Goal: Information Seeking & Learning: Learn about a topic

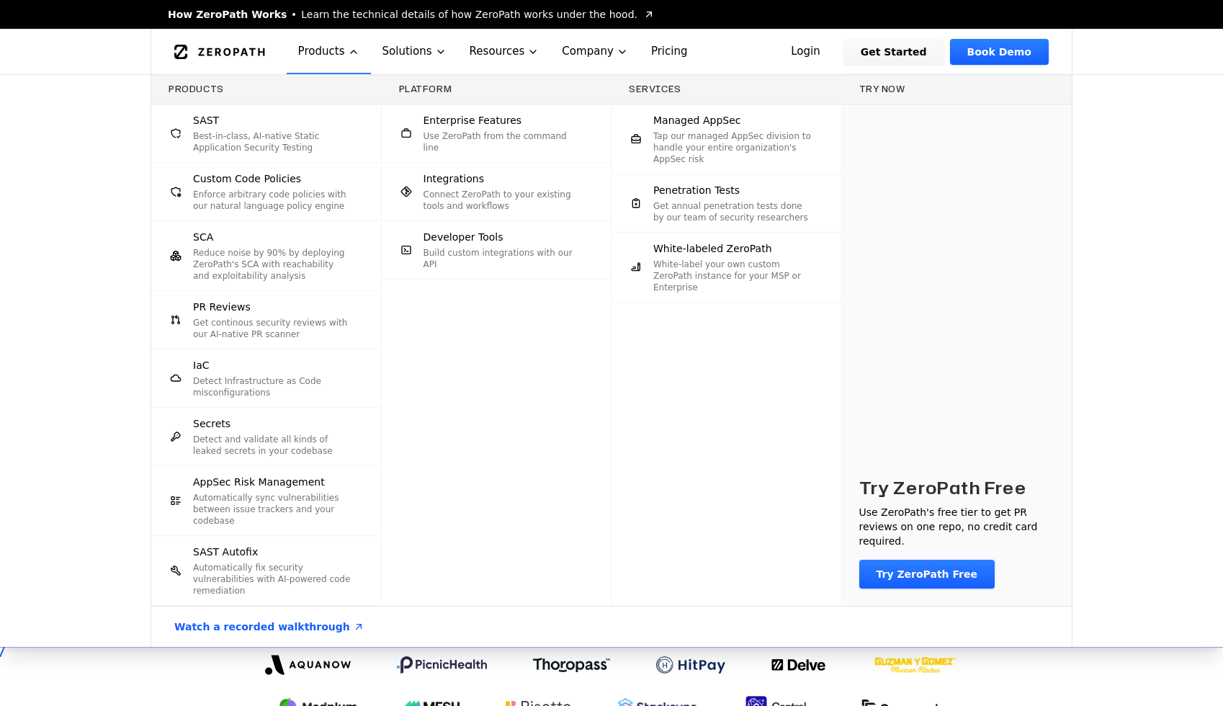
click at [249, 125] on div "SAST Best-in-class, AI-native Static Application Security Testing" at bounding box center [272, 133] width 159 height 40
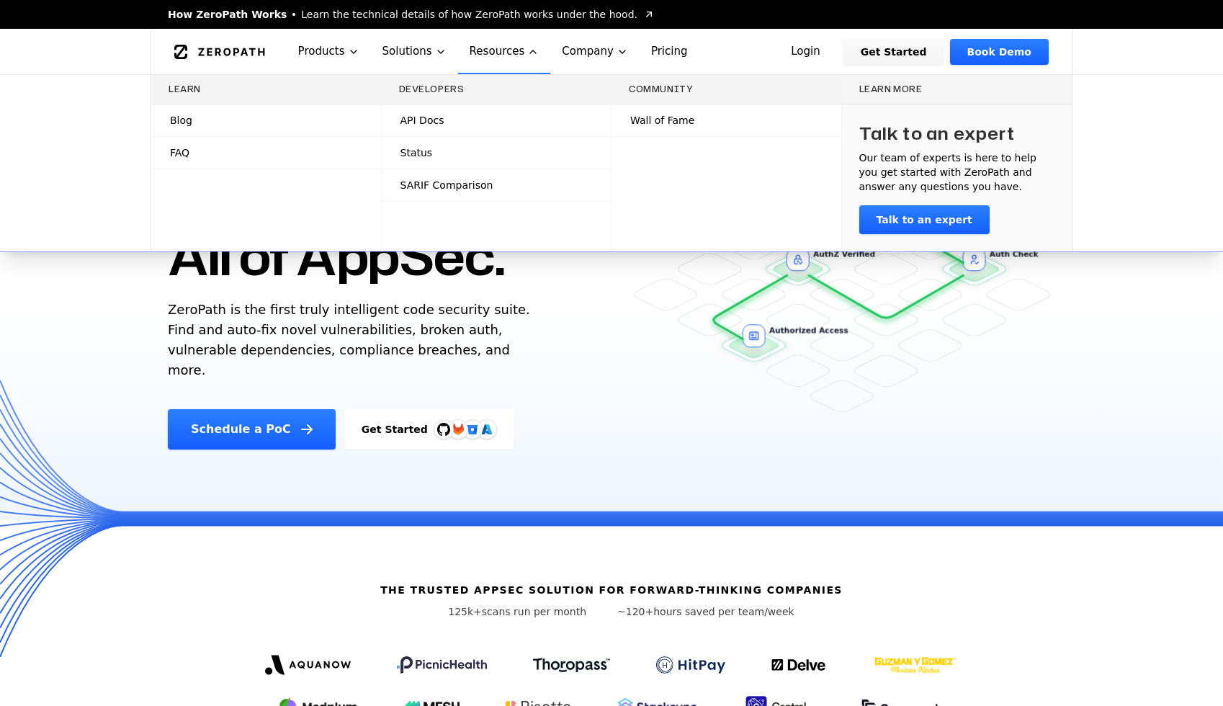
click at [340, 117] on link "Blog" at bounding box center [266, 120] width 230 height 32
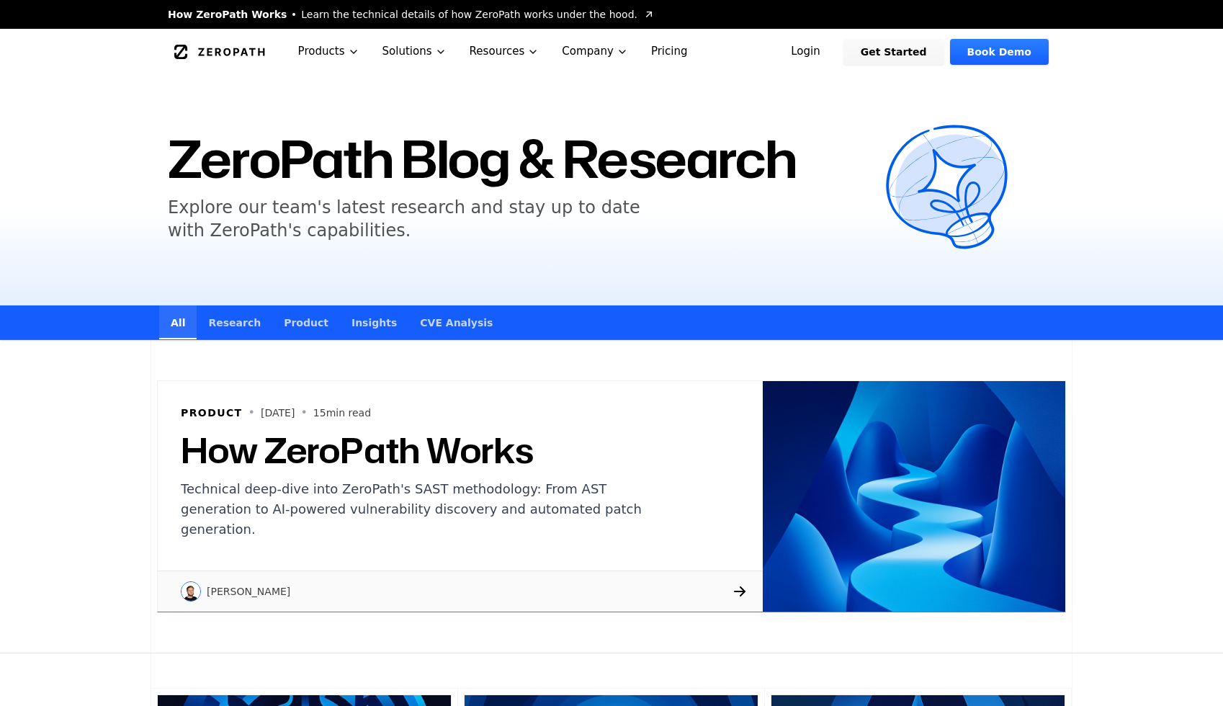
click at [443, 338] on link "CVE Analysis" at bounding box center [456, 322] width 96 height 34
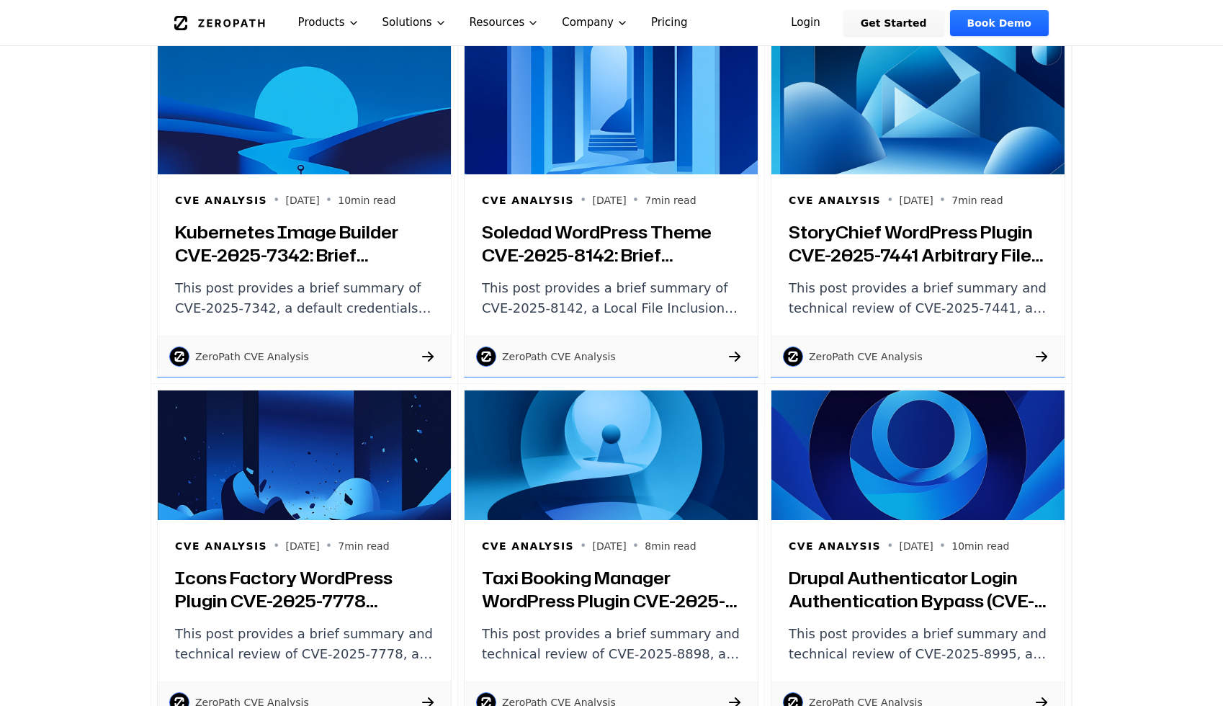
scroll to position [343, 0]
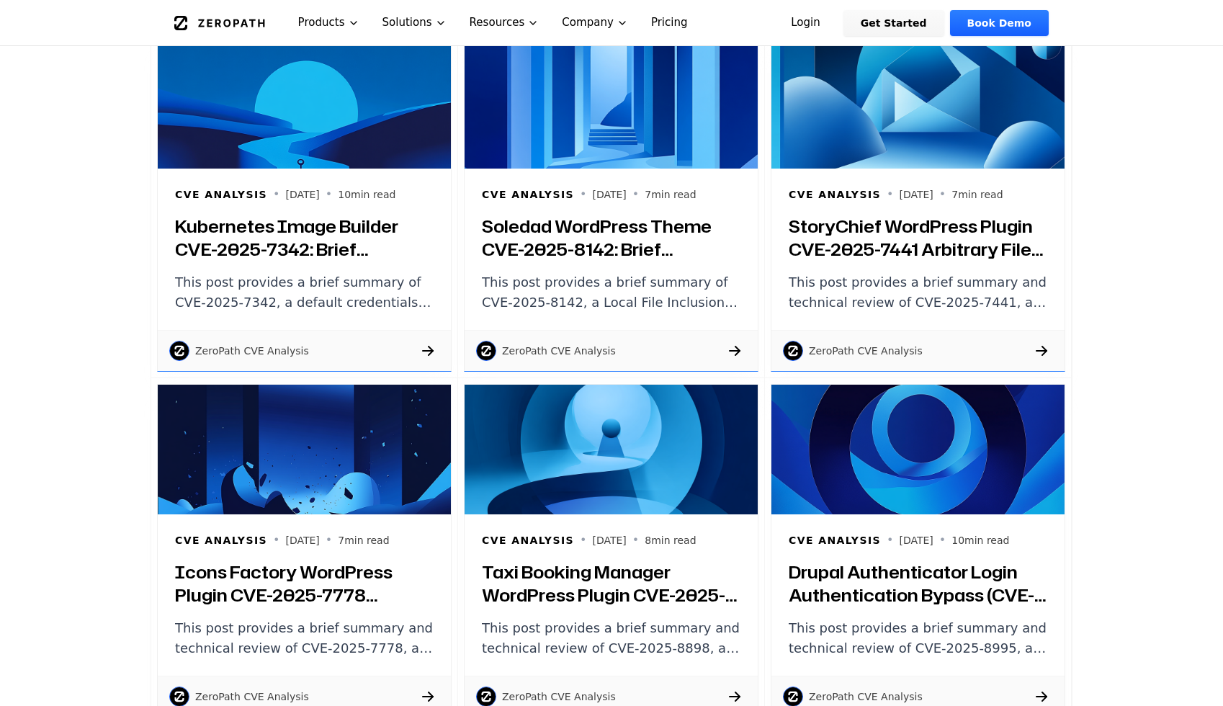
click at [289, 269] on div "CVE Analysis • 2025-08-17 • 10 min read Kubernetes Image Builder CVE-2025-7342:…" at bounding box center [304, 249] width 293 height 161
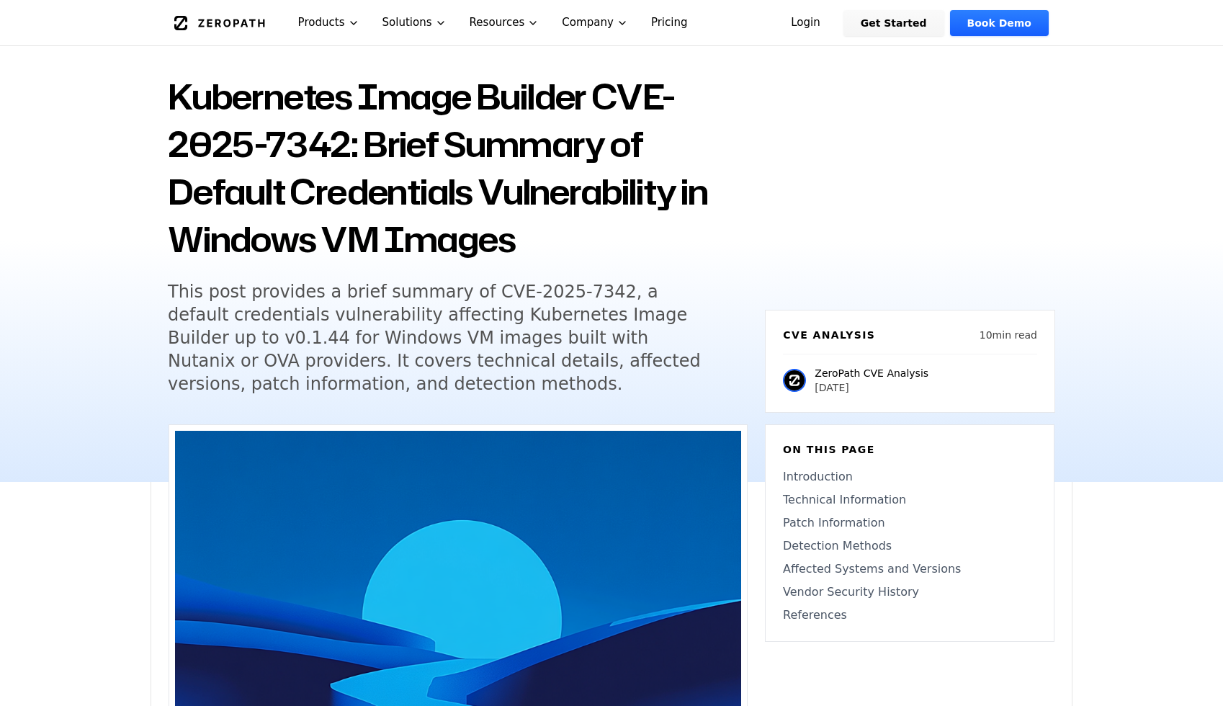
scroll to position [82, 0]
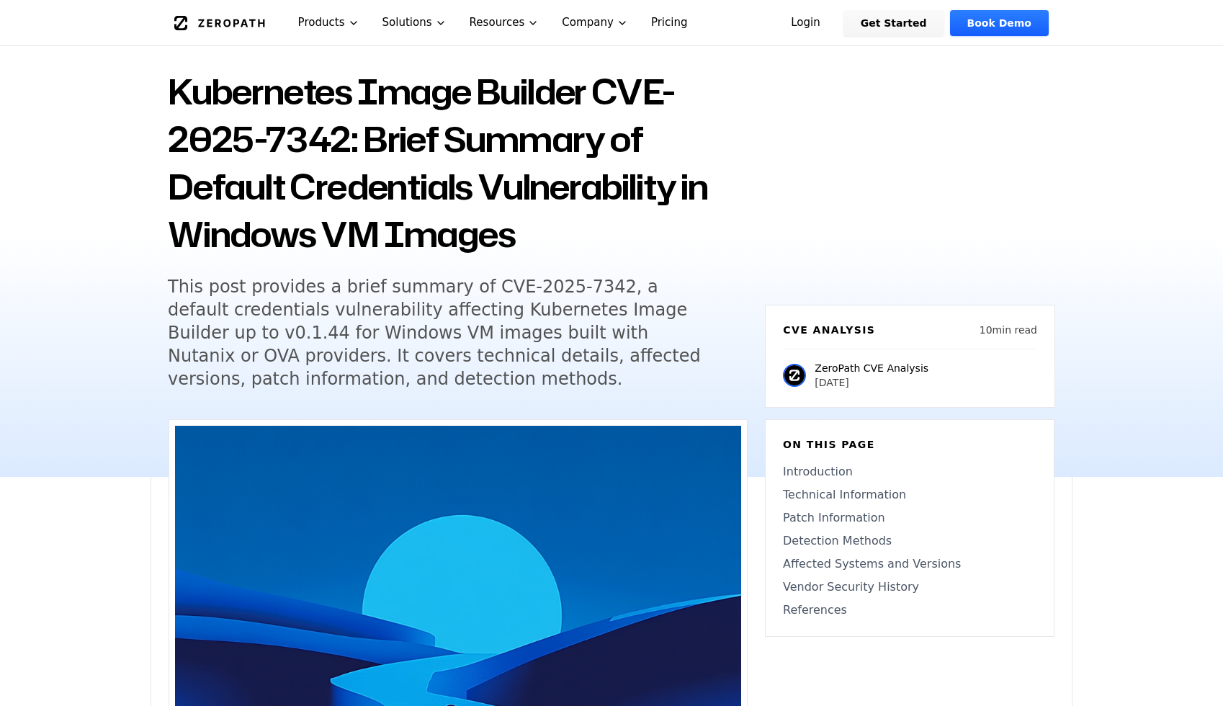
click at [615, 86] on h1 "Kubernetes Image Builder CVE-2025-7342: Brief Summary of Default Credentials Vu…" at bounding box center [458, 163] width 580 height 190
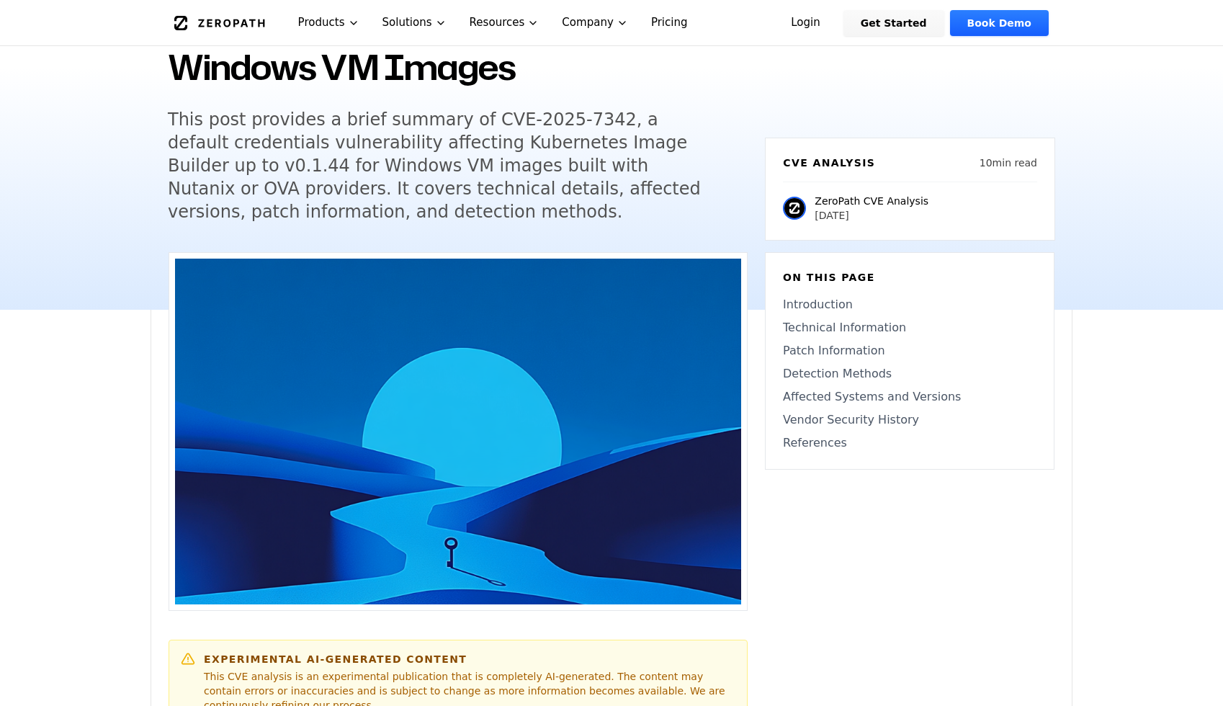
scroll to position [205, 0]
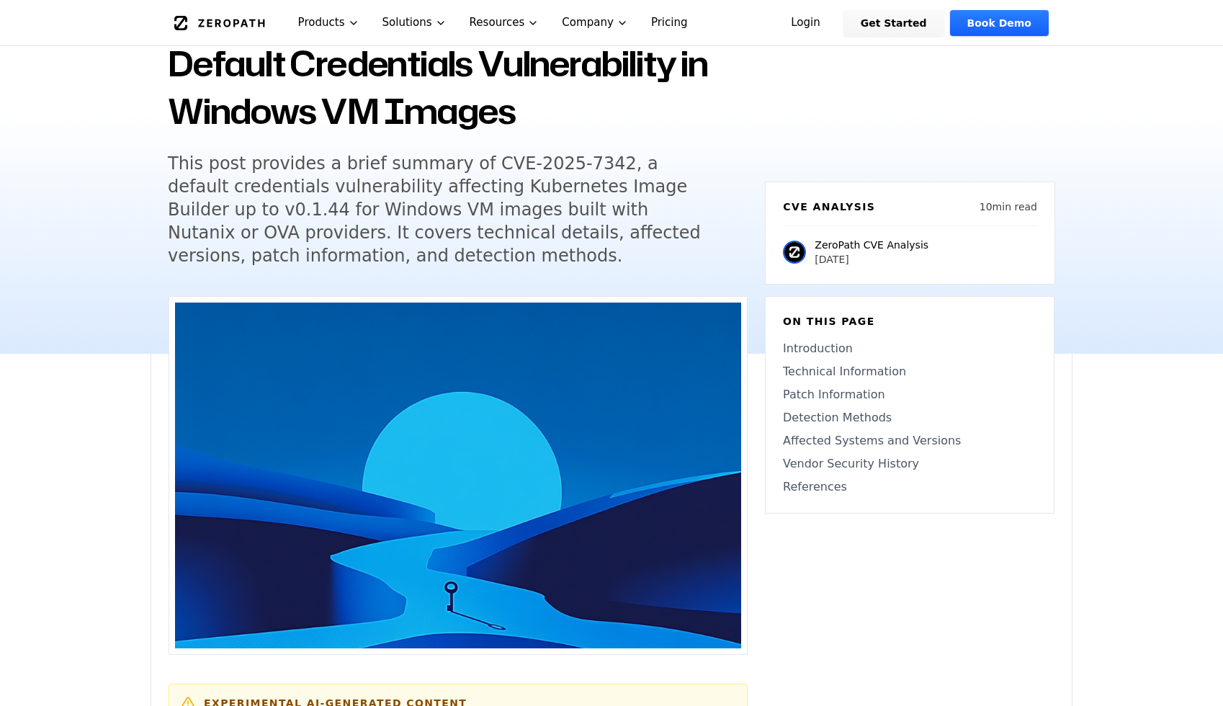
drag, startPoint x: 452, startPoint y: 163, endPoint x: 580, endPoint y: 163, distance: 128.9
click at [580, 163] on h5 "This post provides a brief summary of CVE-2025-7342, a default credentials vuln…" at bounding box center [444, 209] width 553 height 115
click at [459, 161] on h5 "This post provides a brief summary of CVE-2025-7342, a default credentials vuln…" at bounding box center [444, 209] width 553 height 115
drag, startPoint x: 453, startPoint y: 161, endPoint x: 578, endPoint y: 161, distance: 124.6
click at [578, 161] on h5 "This post provides a brief summary of CVE-2025-7342, a default credentials vuln…" at bounding box center [444, 209] width 553 height 115
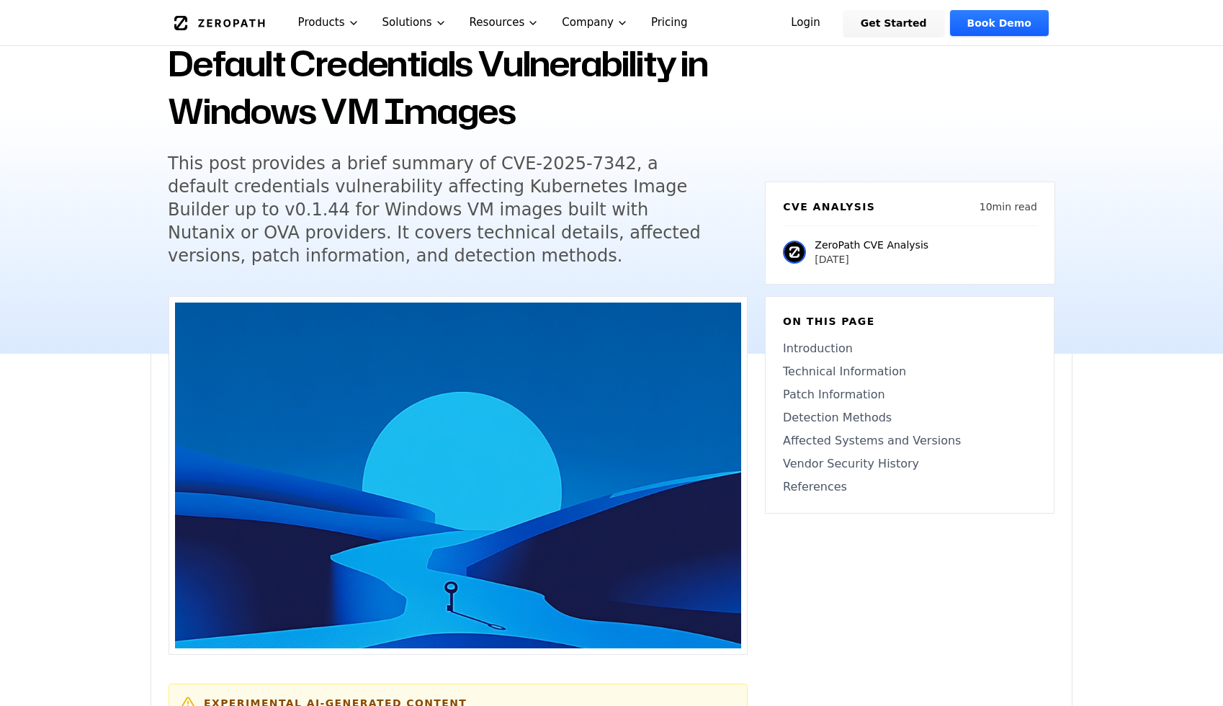
click at [578, 161] on h5 "This post provides a brief summary of CVE-2025-7342, a default credentials vuln…" at bounding box center [444, 209] width 553 height 115
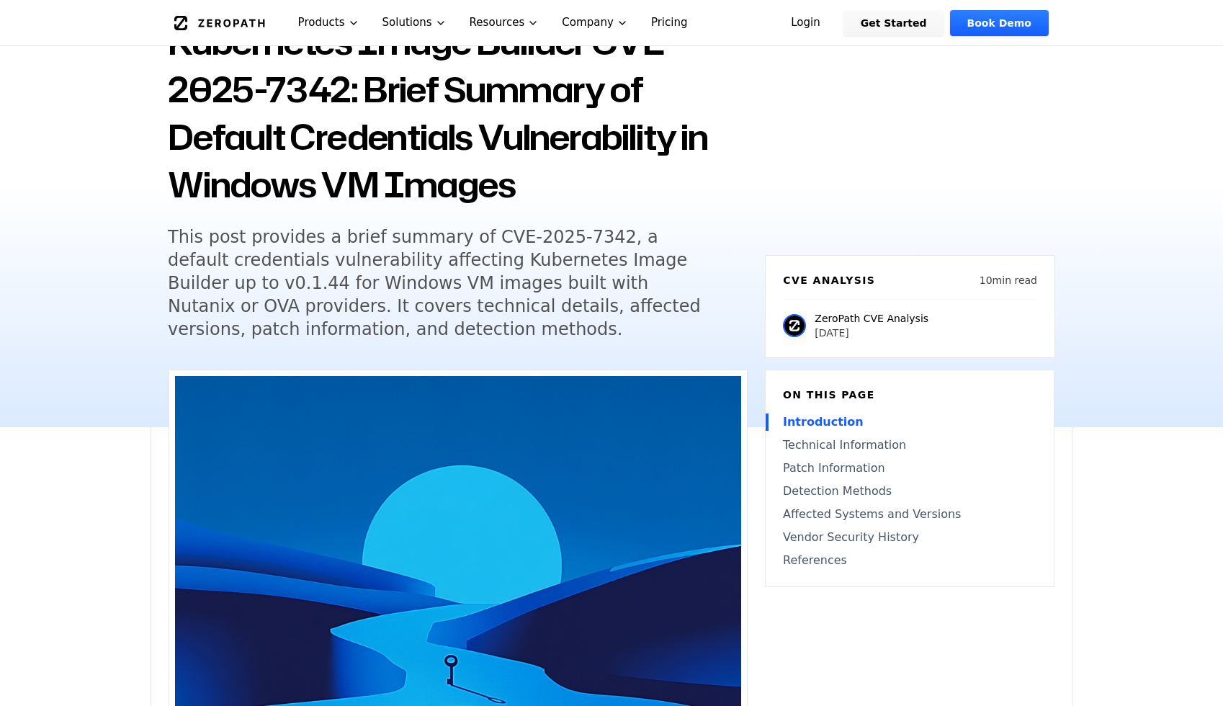
scroll to position [0, 0]
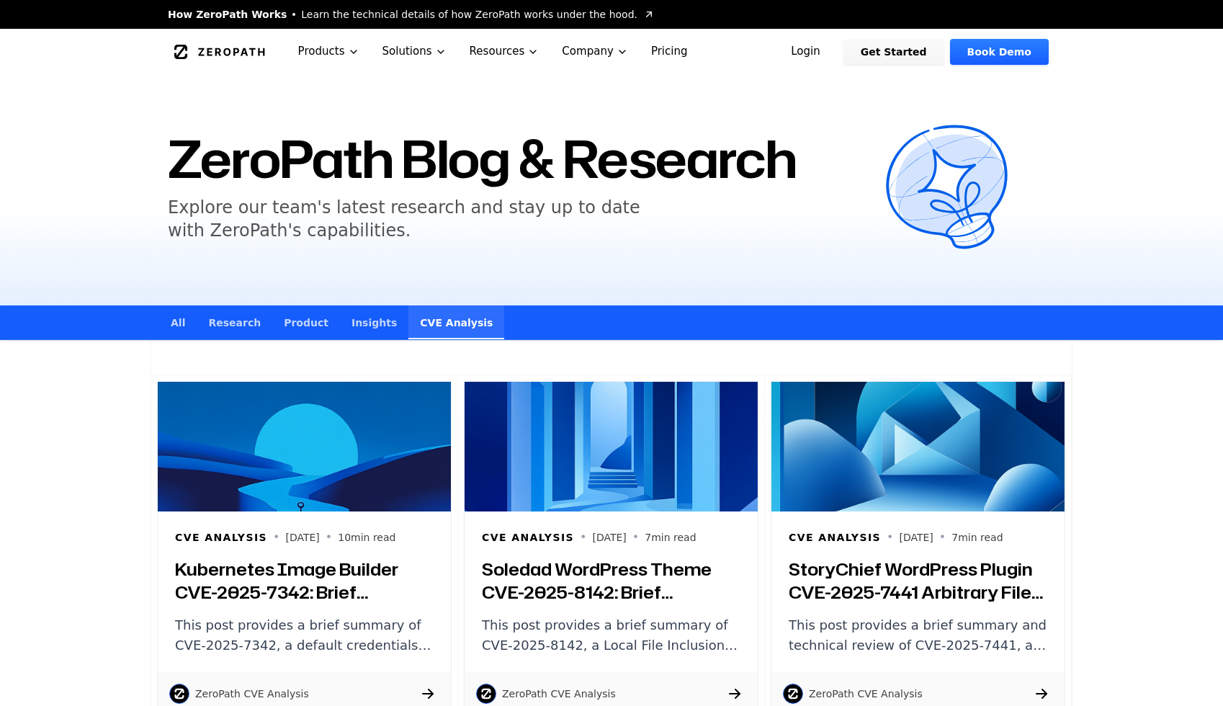
click at [207, 328] on link "Research" at bounding box center [235, 322] width 76 height 34
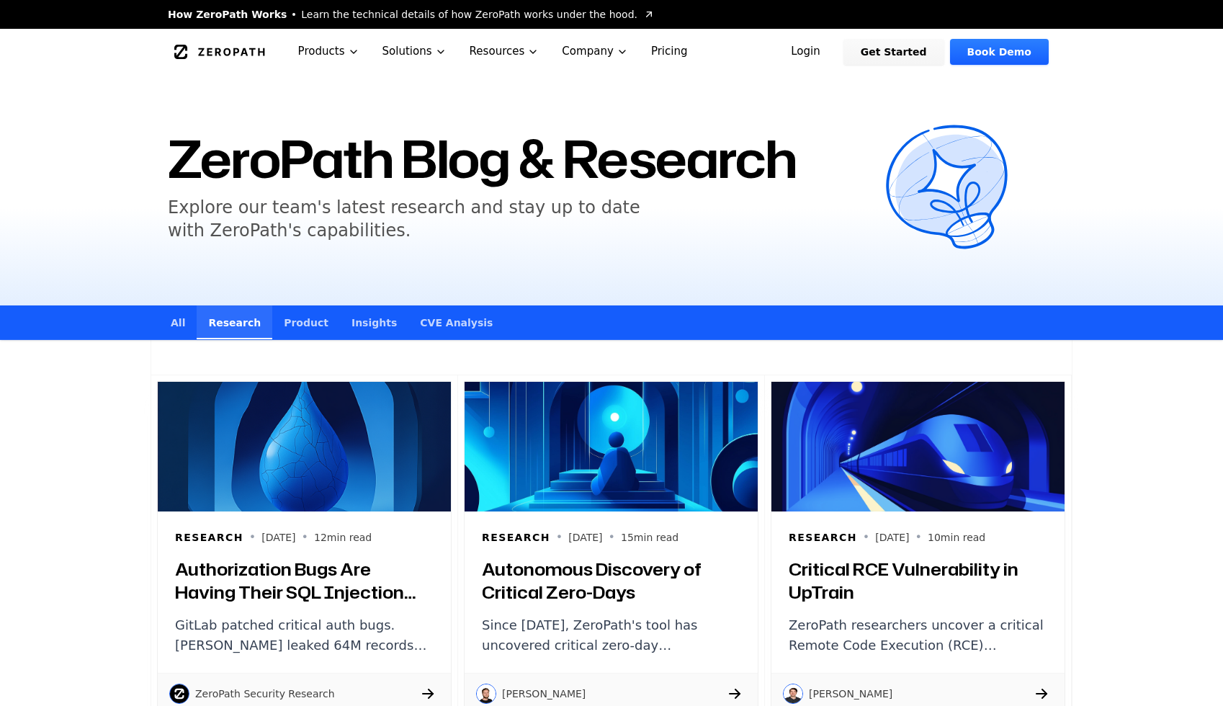
click at [174, 328] on link "All" at bounding box center [177, 322] width 37 height 34
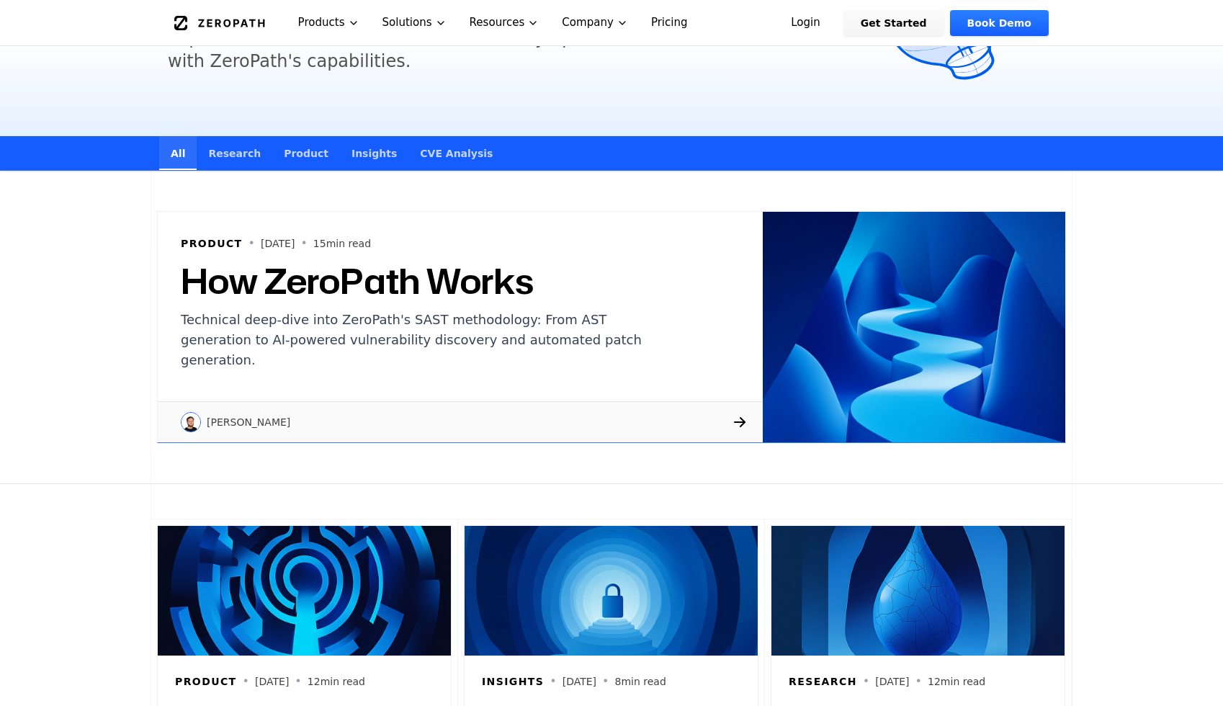
scroll to position [48, 0]
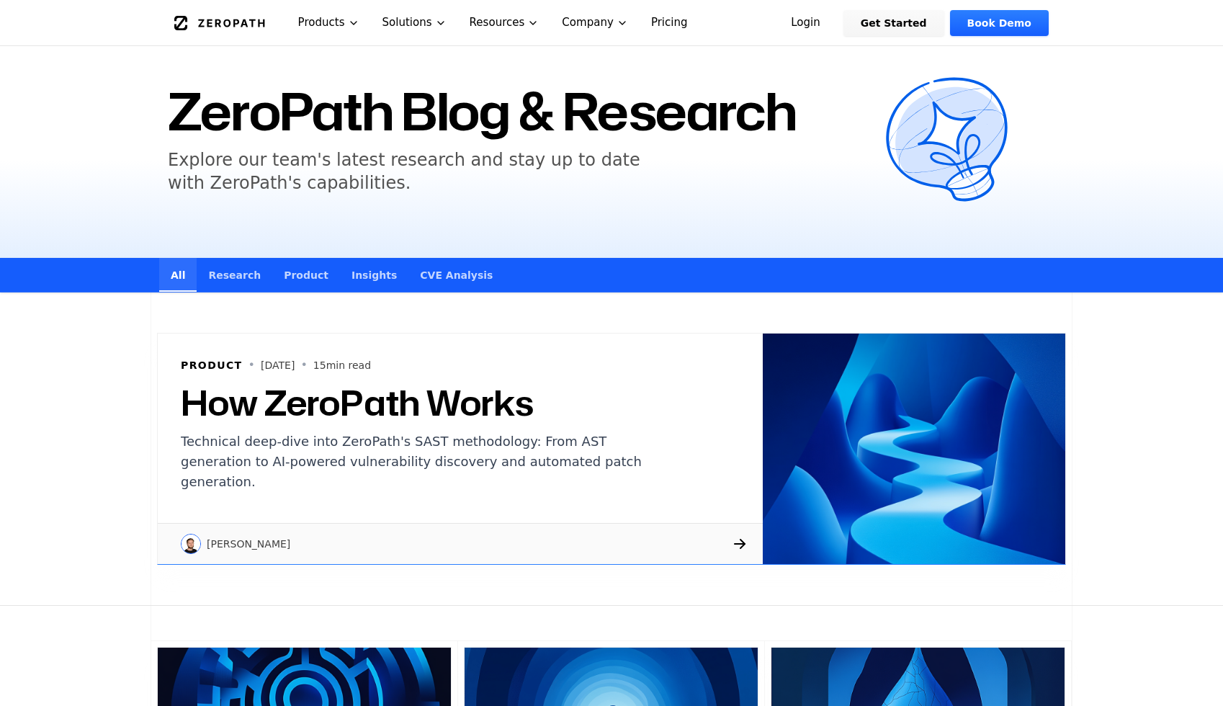
click at [424, 256] on div "ZeroPath Blog & Research Explore our team's latest research and stay up to date…" at bounding box center [612, 142] width 922 height 230
click at [424, 274] on link "CVE Analysis" at bounding box center [456, 275] width 96 height 34
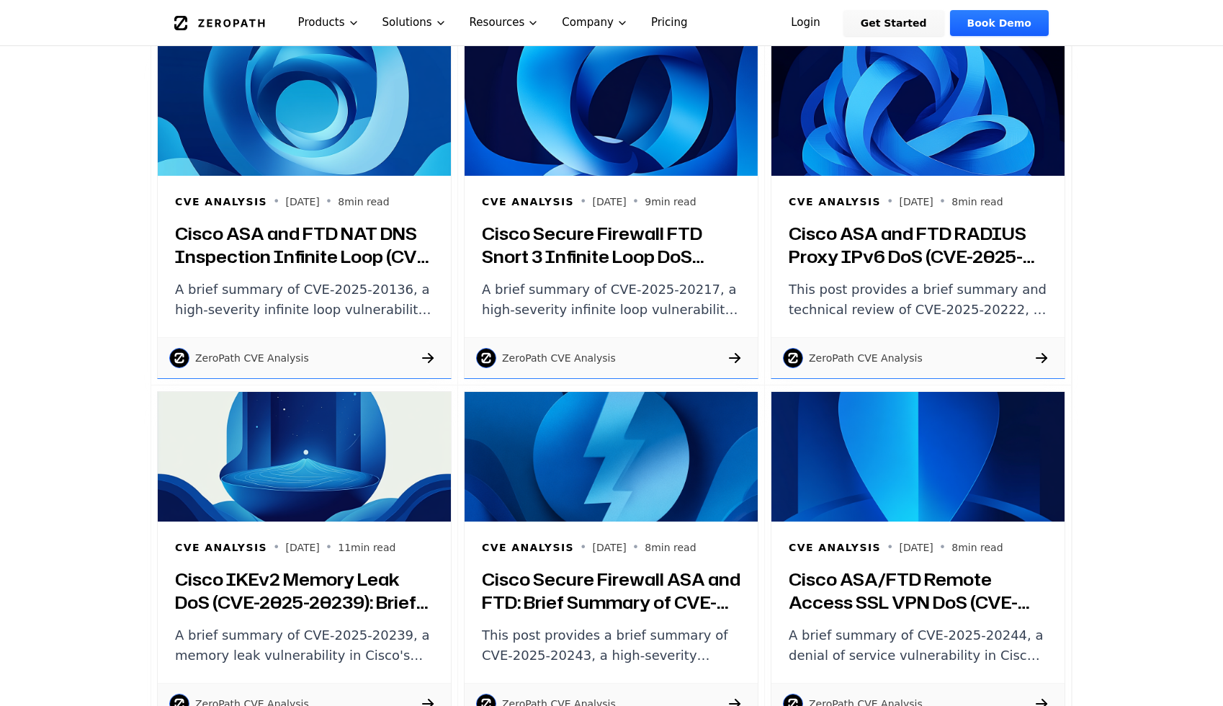
scroll to position [1574, 0]
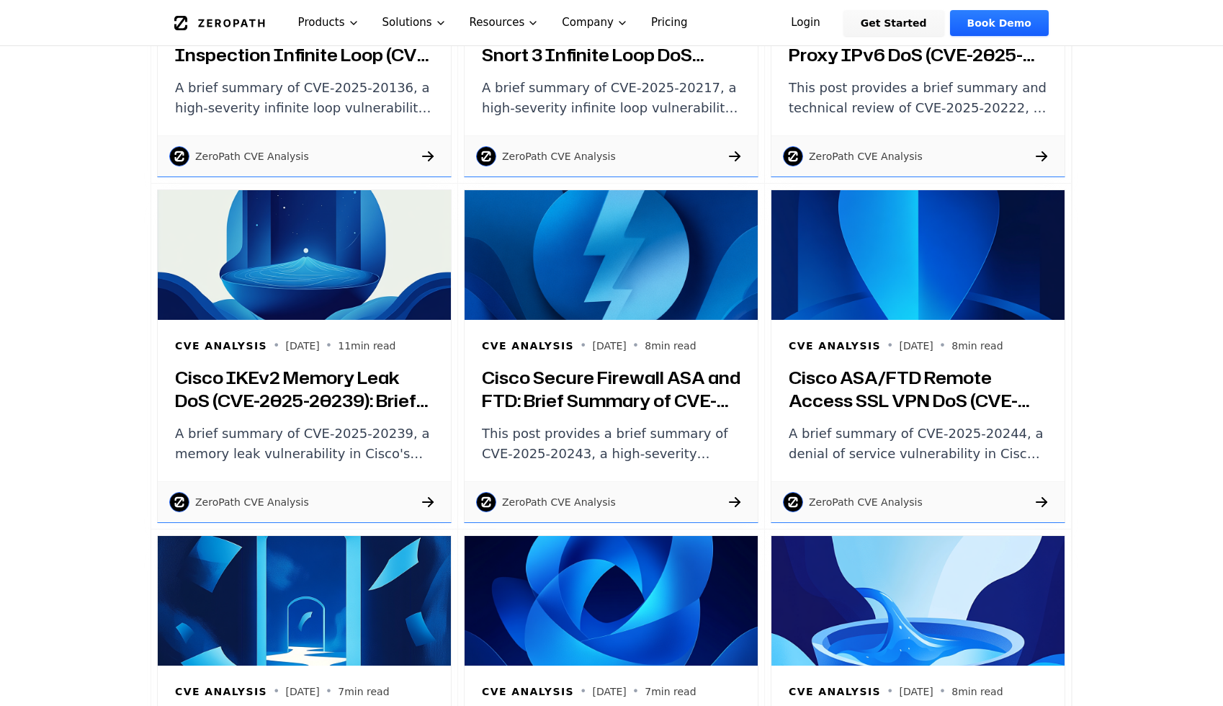
click at [368, 375] on h3 "Cisco IKEv2 Memory Leak DoS (CVE-2025-20239): Brief Summary and Technical Review" at bounding box center [304, 389] width 259 height 46
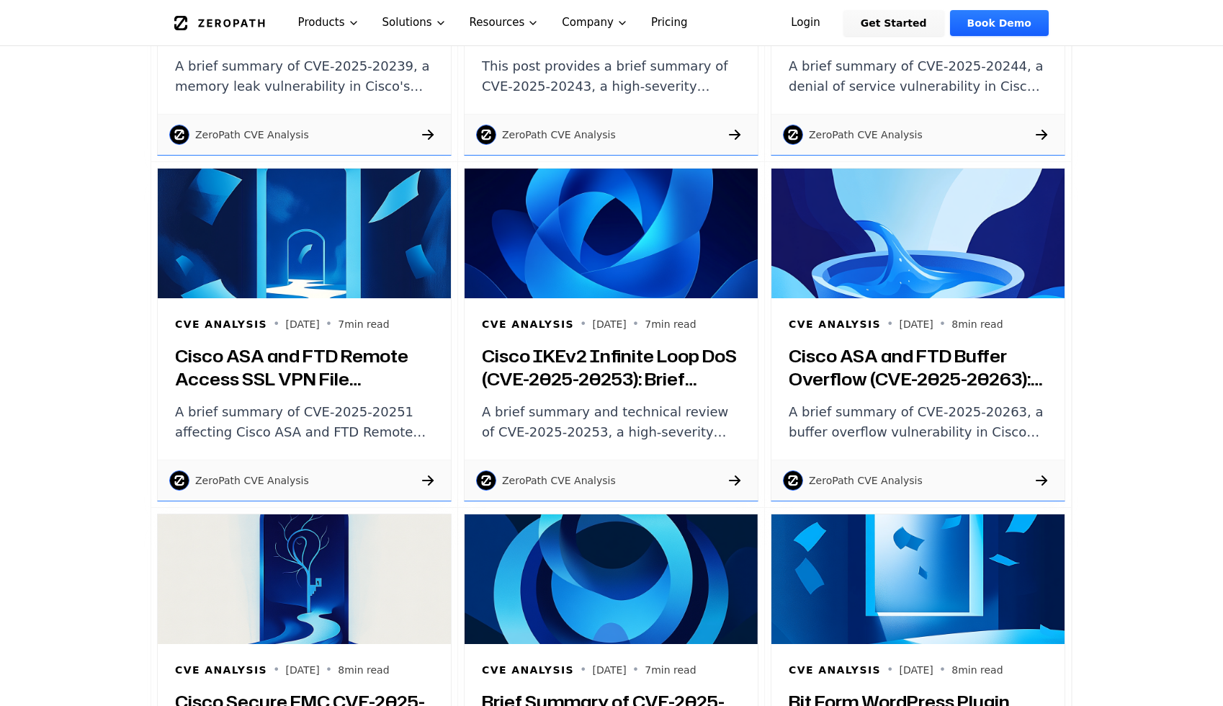
scroll to position [2278, 0]
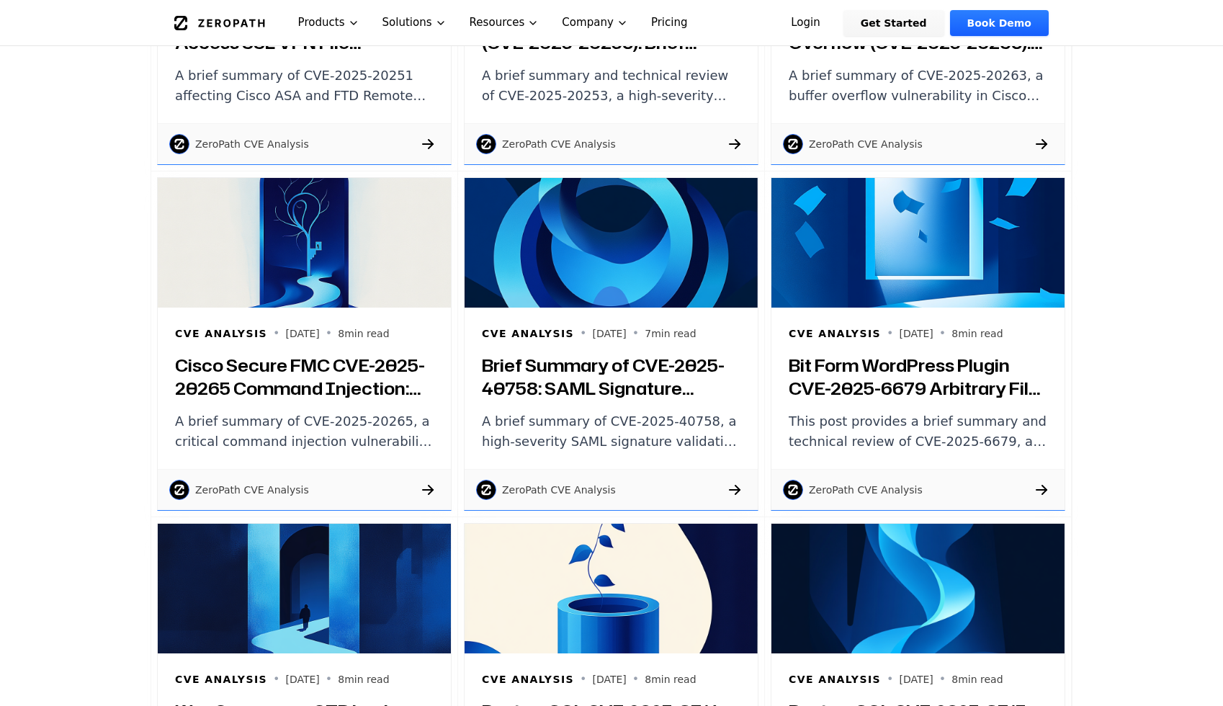
click at [331, 391] on h3 "Cisco Secure FMC CVE-2025-20265 Command Injection: Brief Summary and Patch Guid…" at bounding box center [304, 377] width 259 height 46
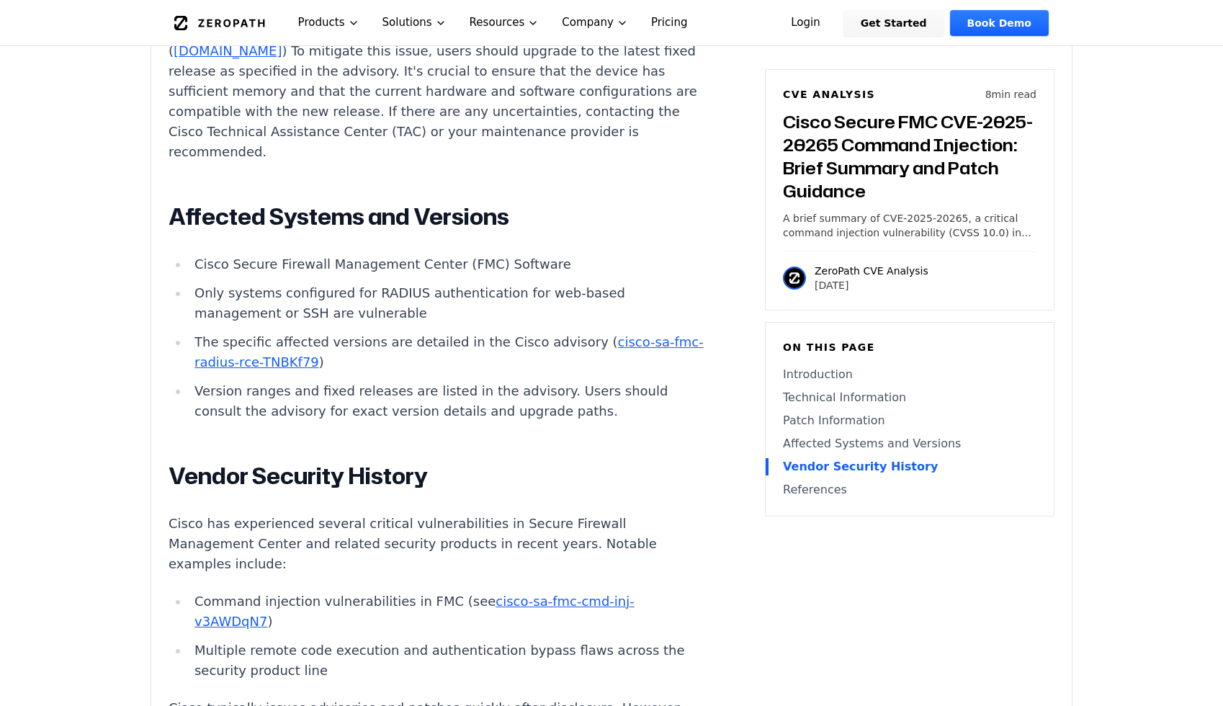
scroll to position [2067, 0]
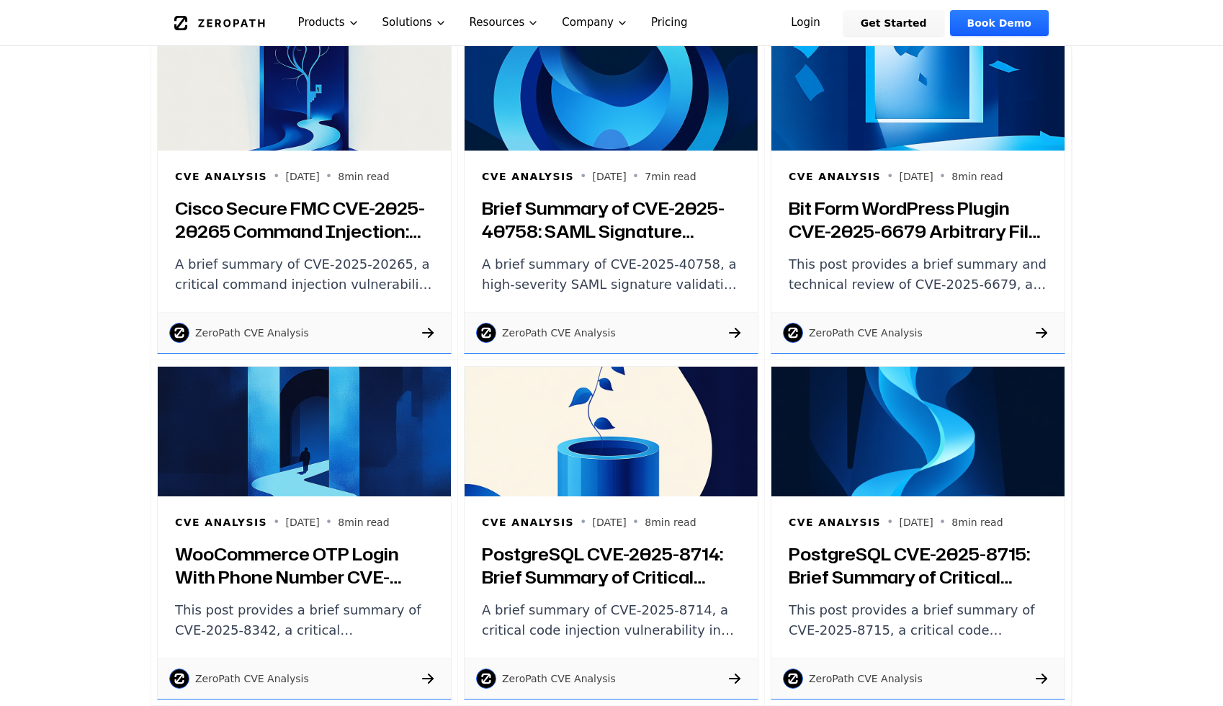
scroll to position [2500, 0]
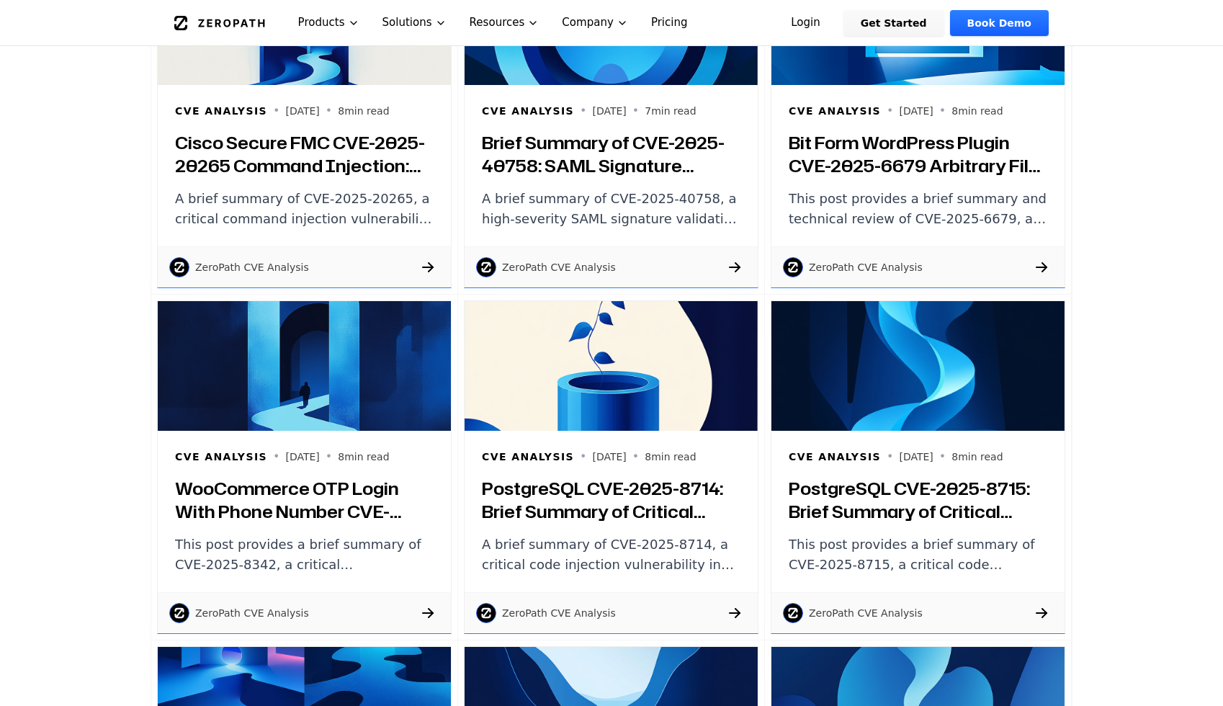
click at [323, 492] on h3 "WooCommerce OTP Login With Phone Number CVE-2025-8342: Brief Summary of a Criti…" at bounding box center [304, 500] width 259 height 46
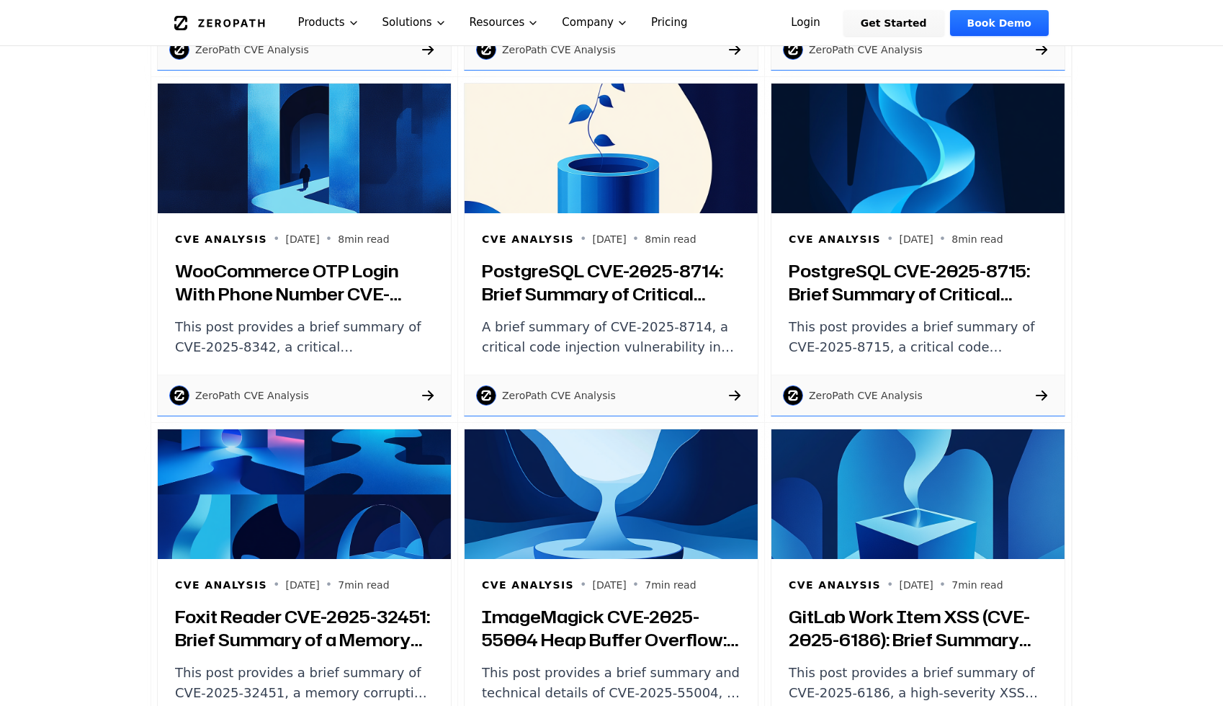
scroll to position [2779, 0]
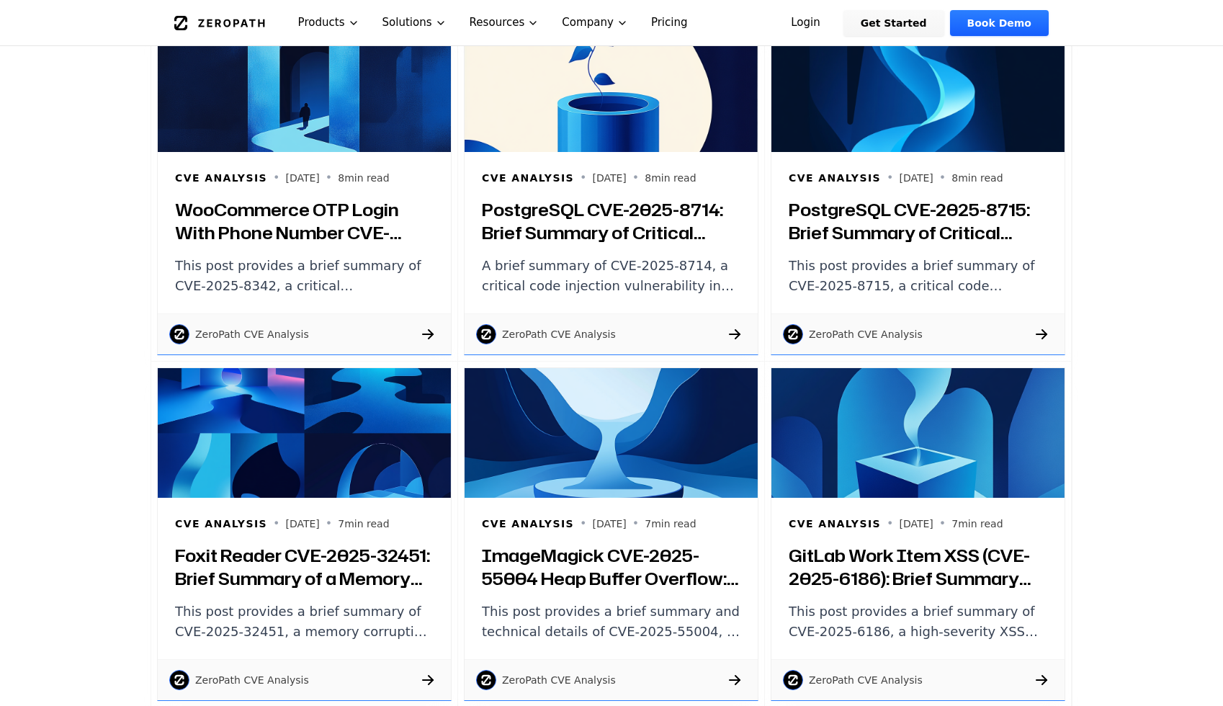
click at [640, 523] on div "CVE Analysis • 2025-08-13 • 7 min read" at bounding box center [611, 523] width 259 height 17
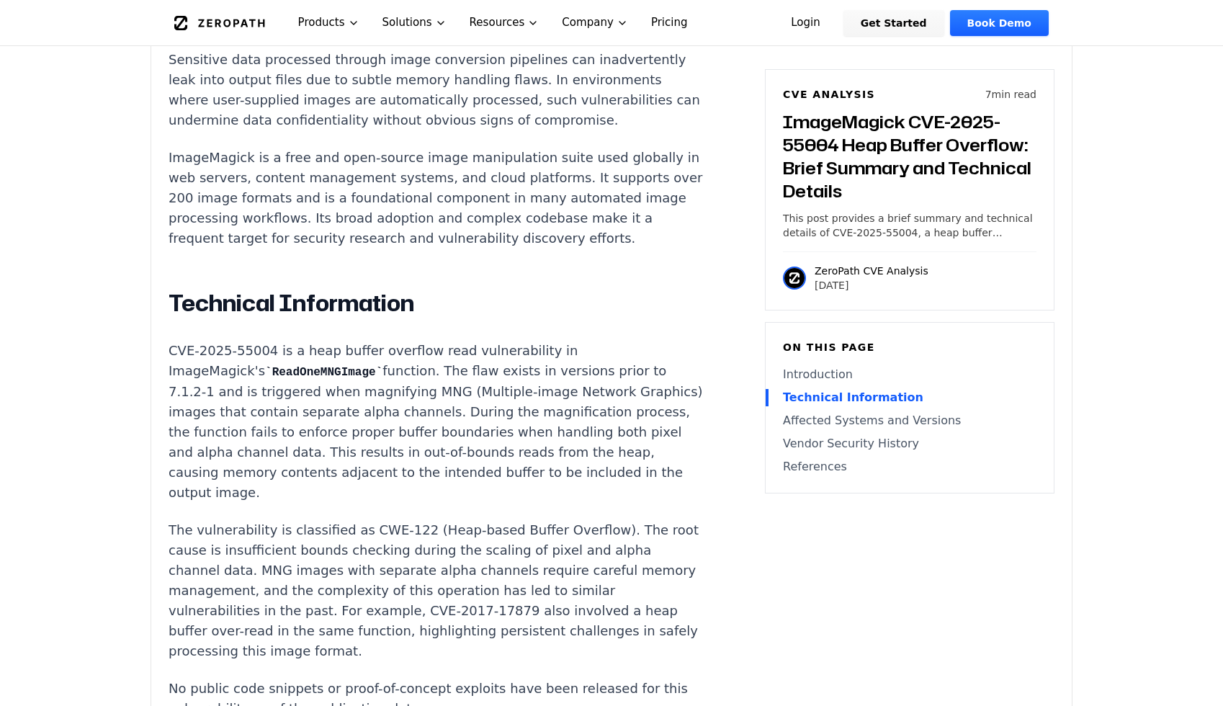
scroll to position [1061, 0]
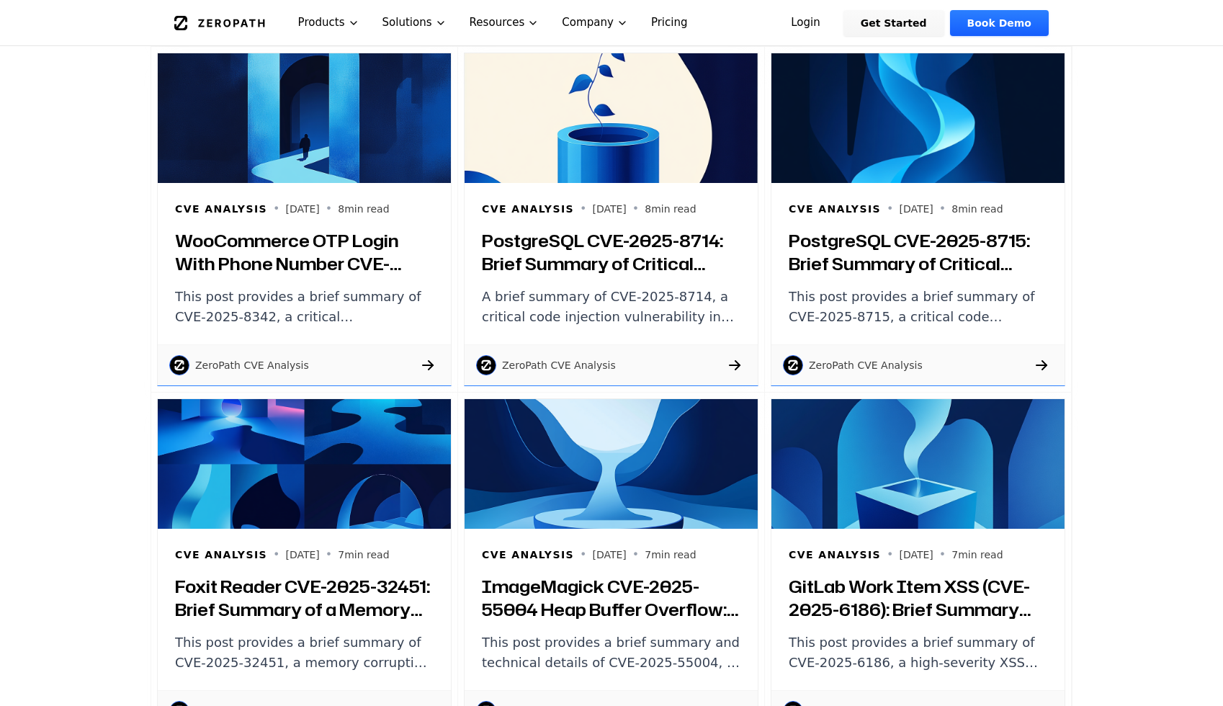
scroll to position [2779, 0]
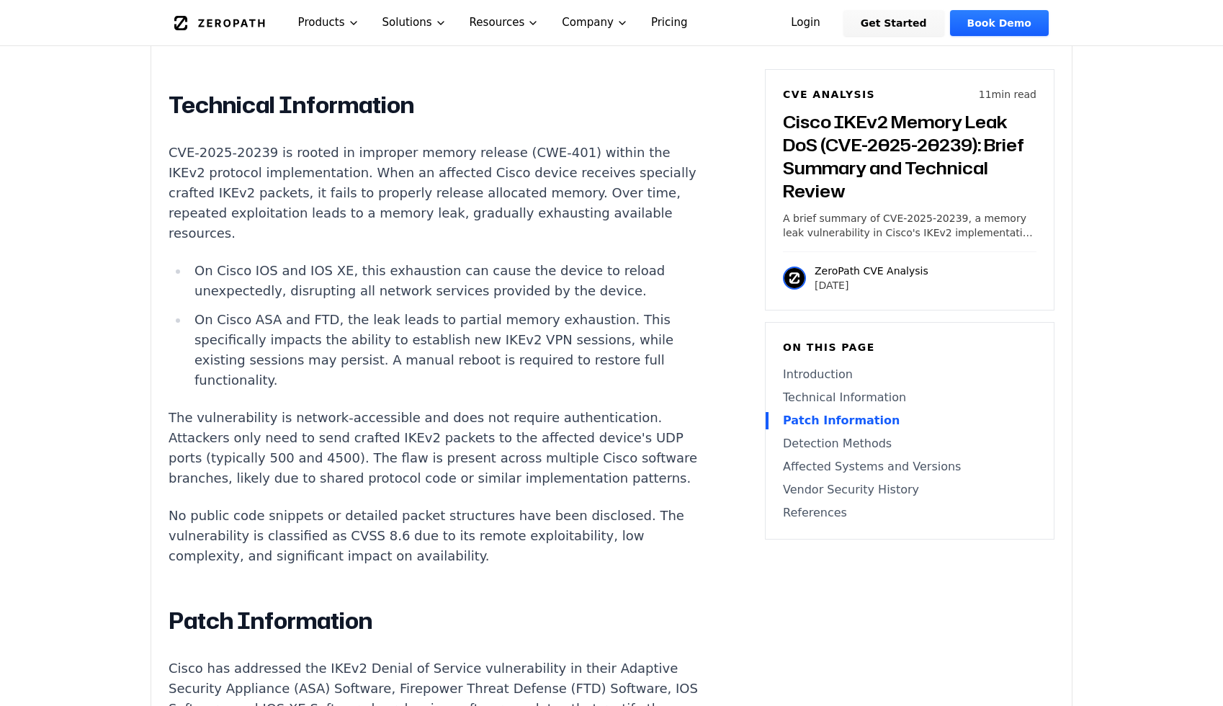
scroll to position [1221, 0]
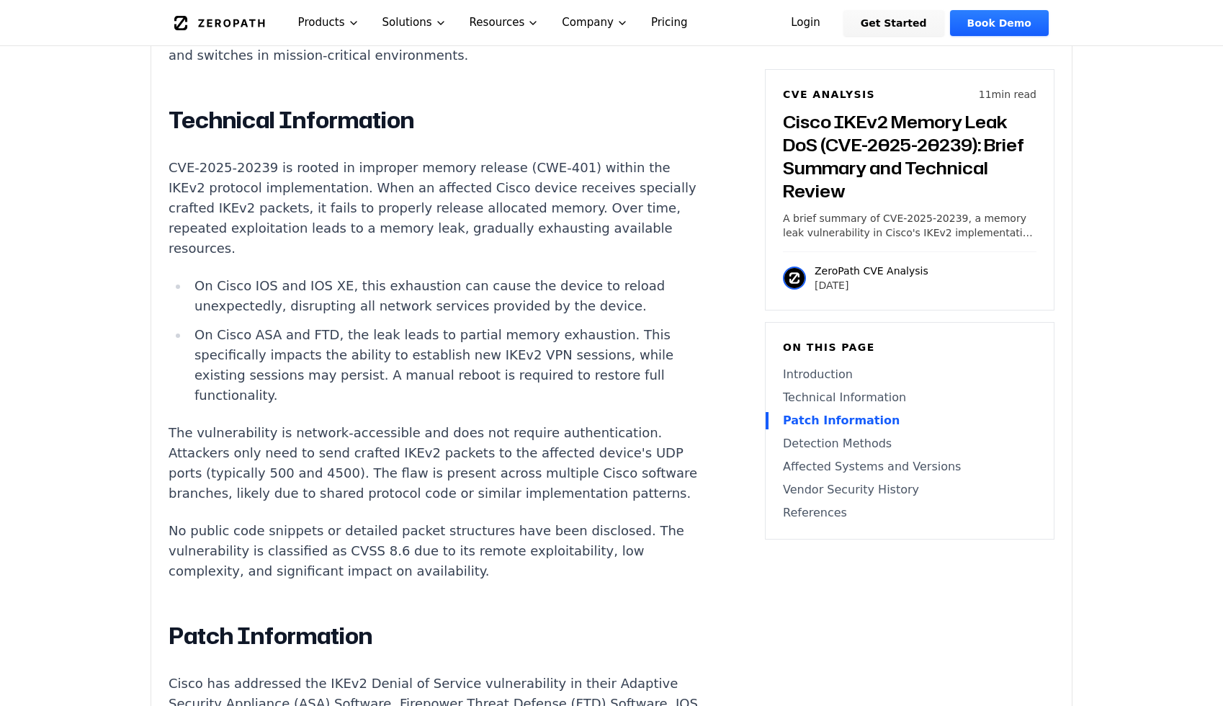
click at [174, 621] on h2 "Patch Information" at bounding box center [437, 635] width 536 height 29
click at [351, 621] on h2 "Patch Information" at bounding box center [437, 635] width 536 height 29
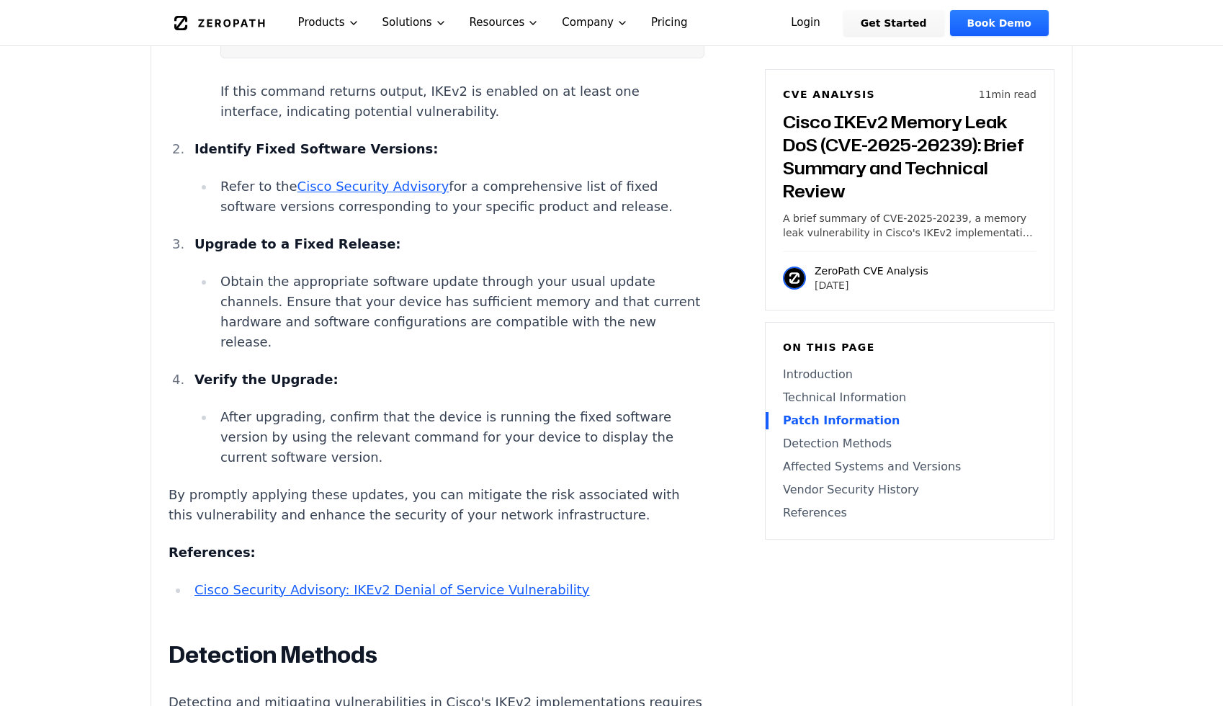
scroll to position [2207, 0]
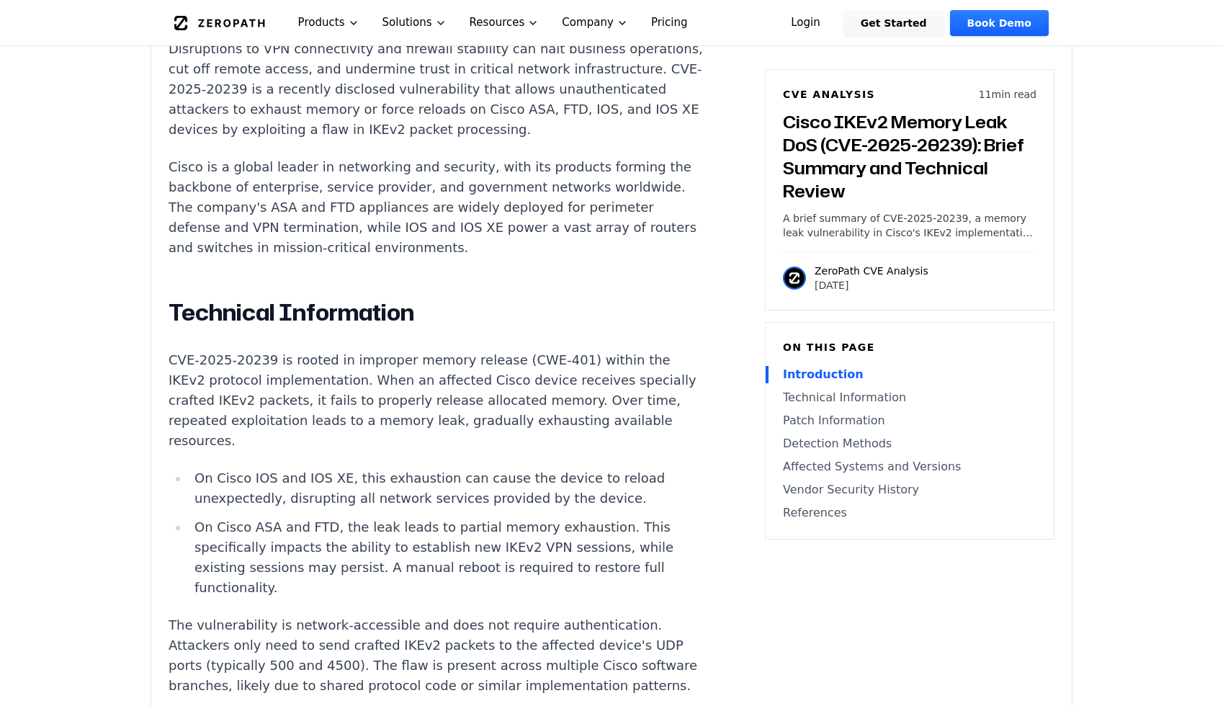
scroll to position [1031, 0]
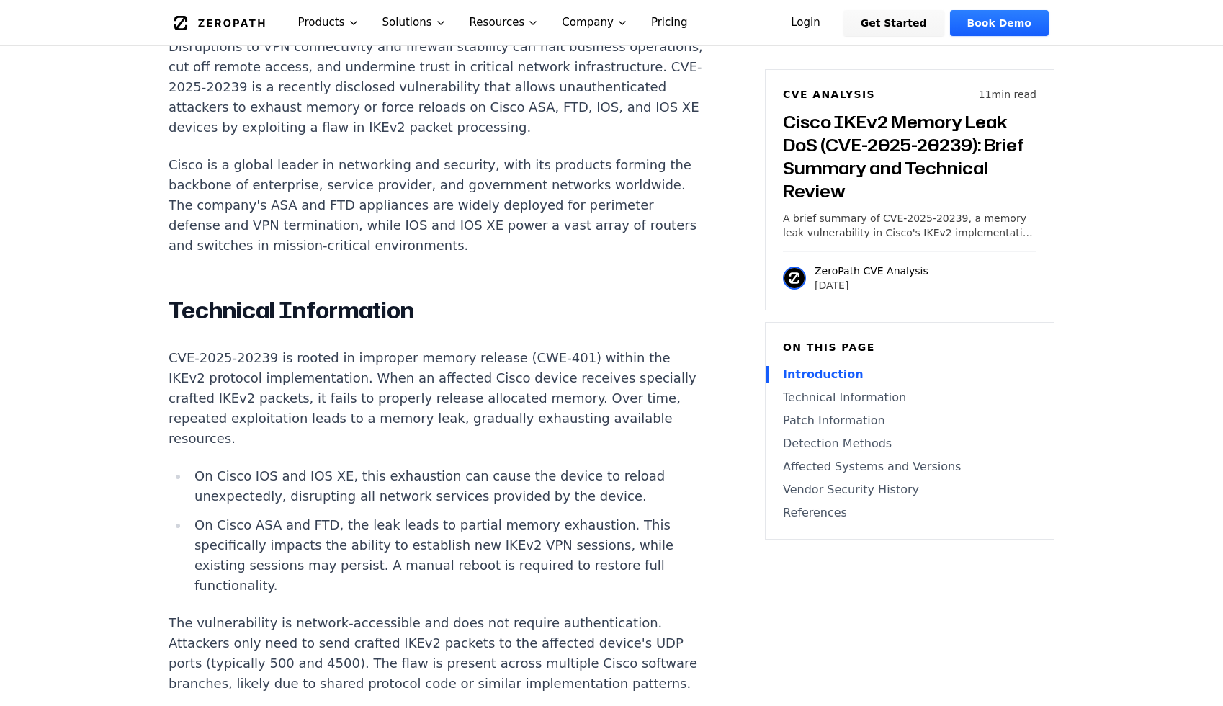
click at [401, 515] on li "On Cisco ASA and FTD, the leak leads to partial memory exhaustion. This specifi…" at bounding box center [447, 555] width 516 height 81
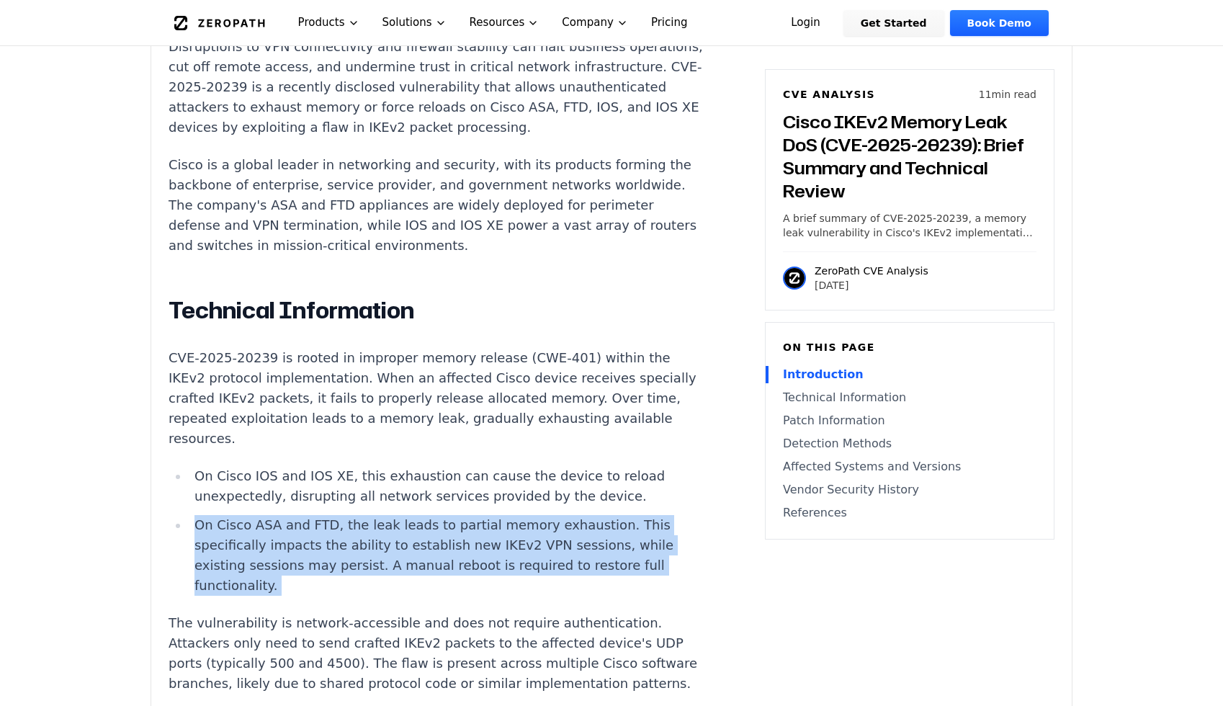
click at [482, 515] on li "On Cisco ASA and FTD, the leak leads to partial memory exhaustion. This specifi…" at bounding box center [447, 555] width 516 height 81
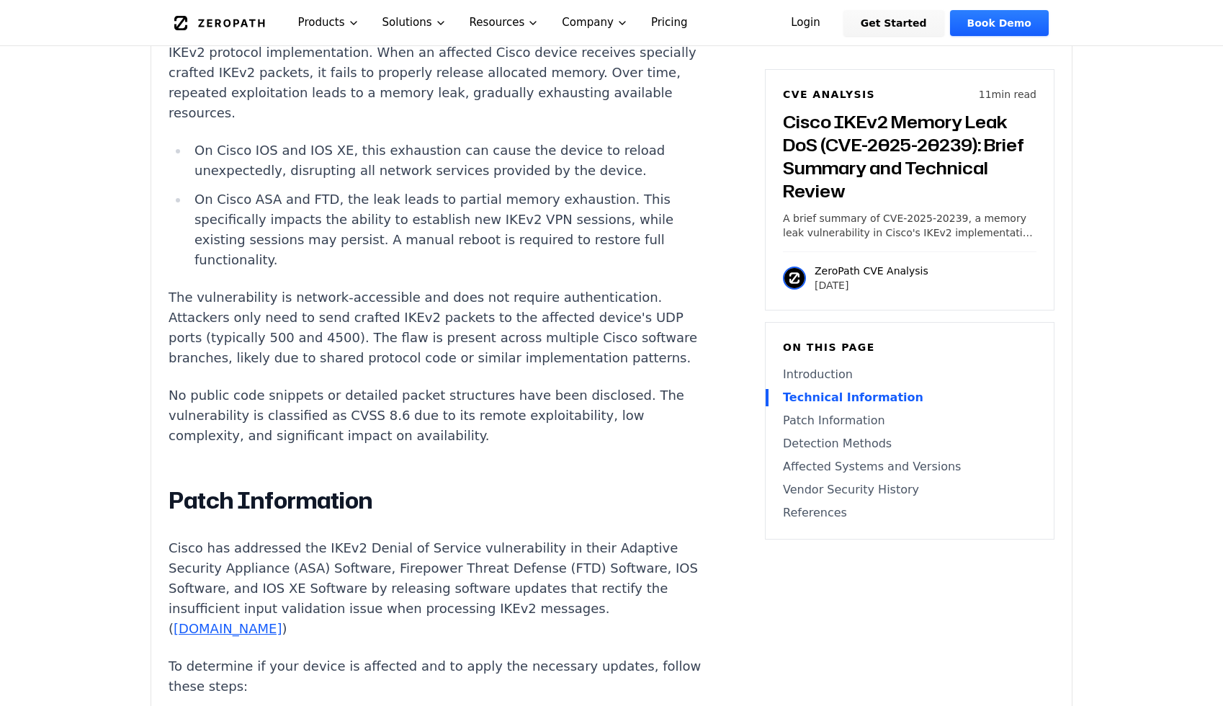
scroll to position [1409, 0]
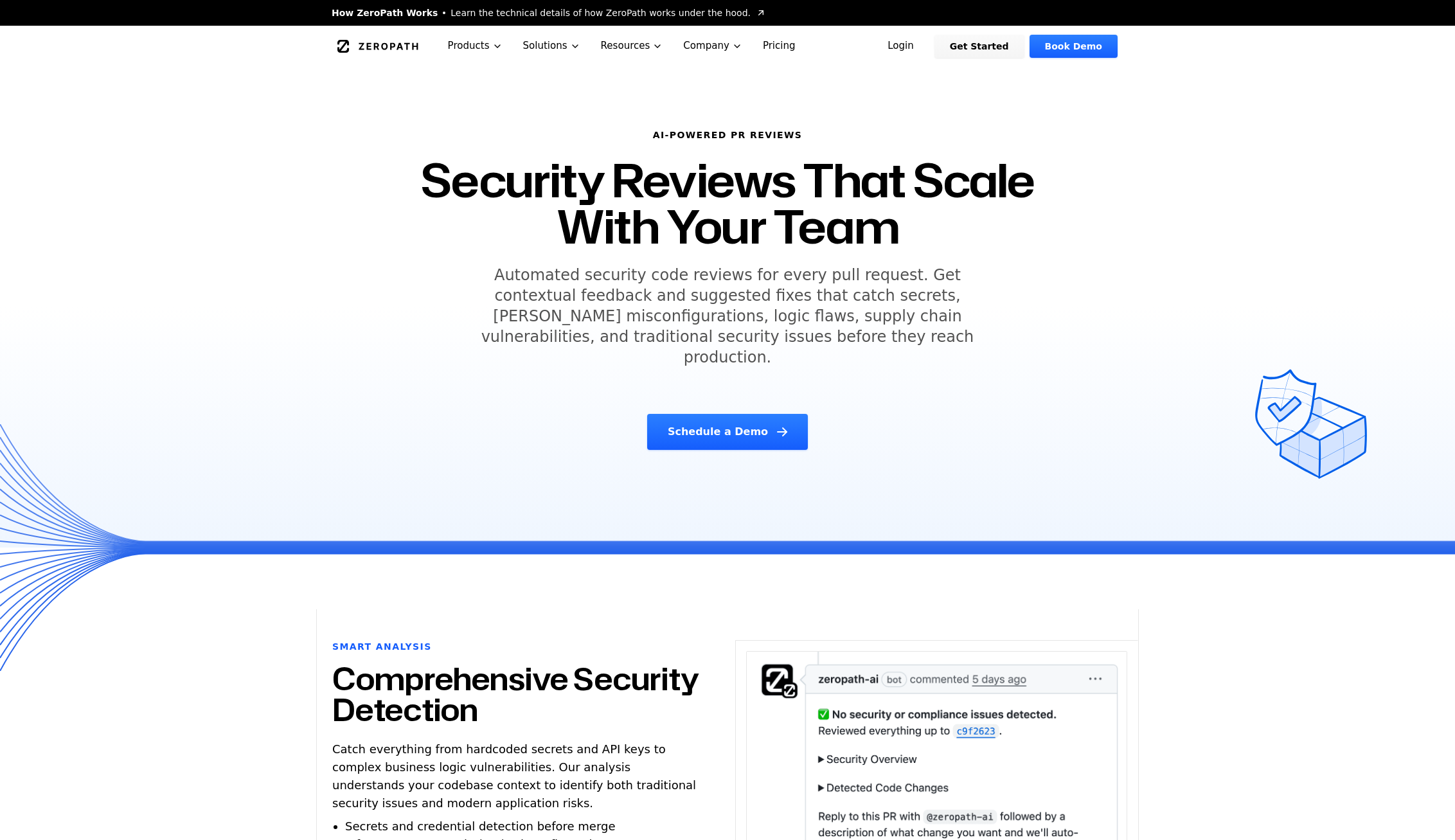
click at [727, 420] on div "Schedule a Demo" at bounding box center [728, 432] width 628 height 36
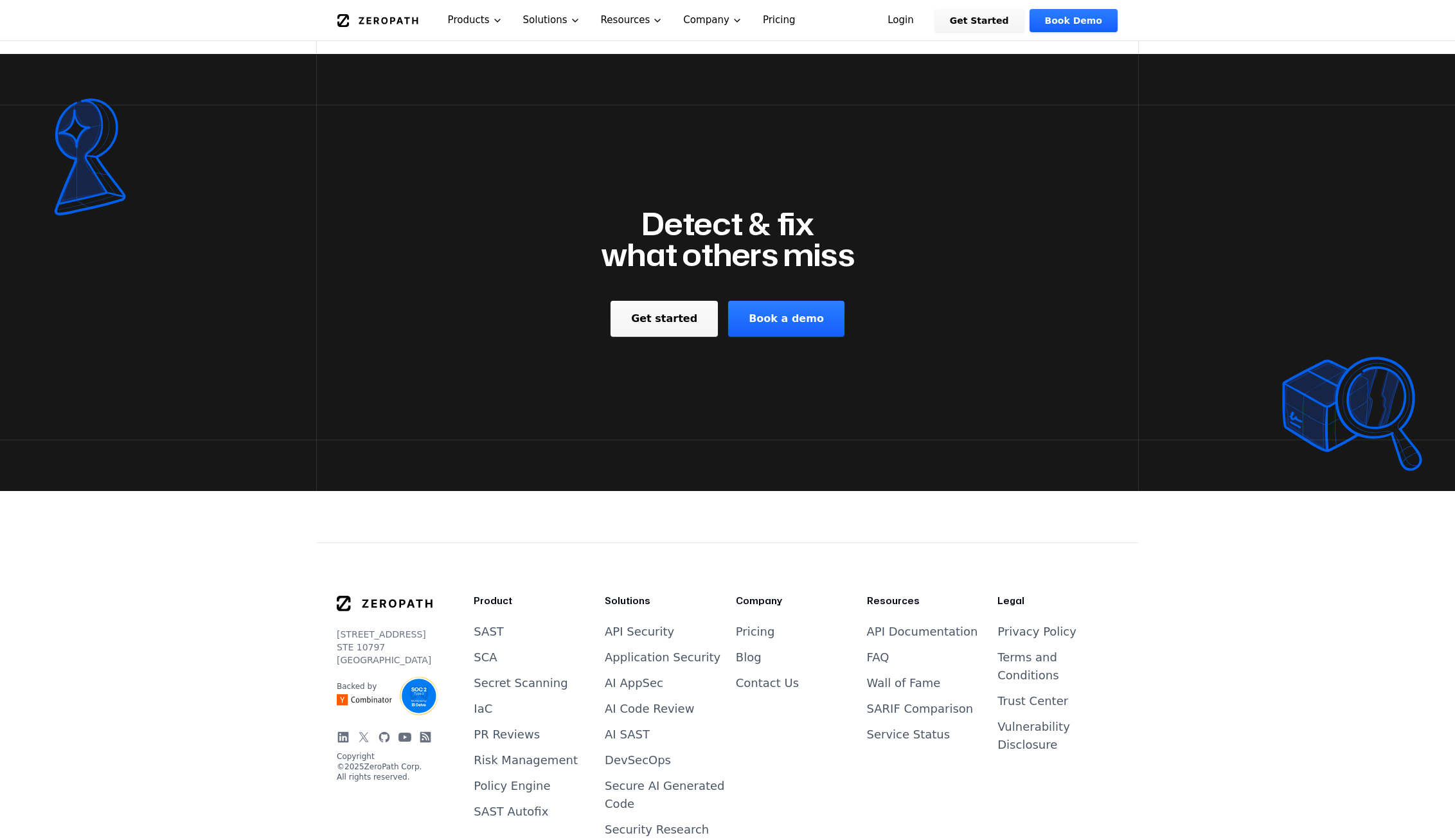
scroll to position [2088, 0]
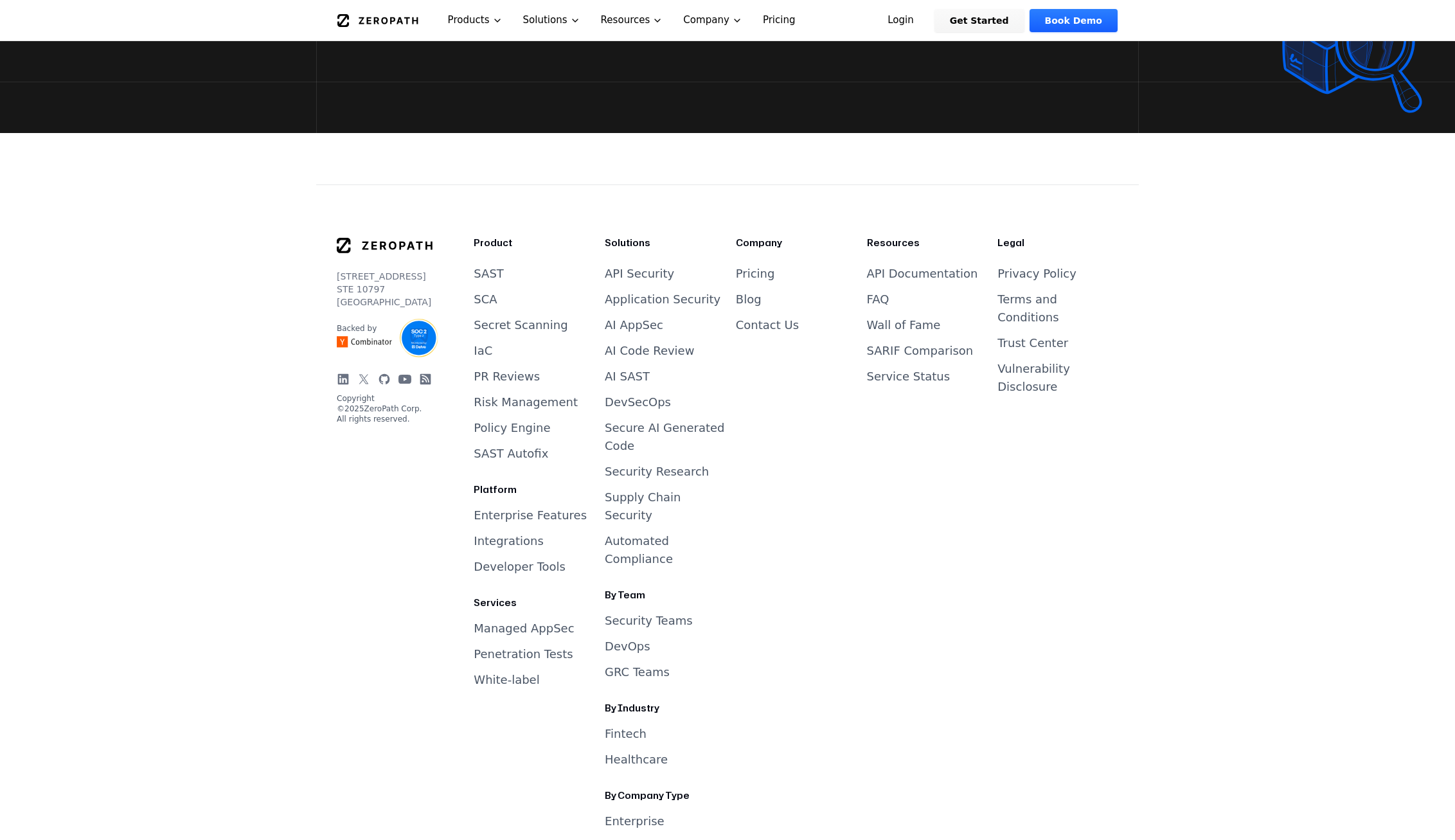
click at [900, 267] on link "API Documentation" at bounding box center [922, 273] width 112 height 13
